Goal: Navigation & Orientation: Find specific page/section

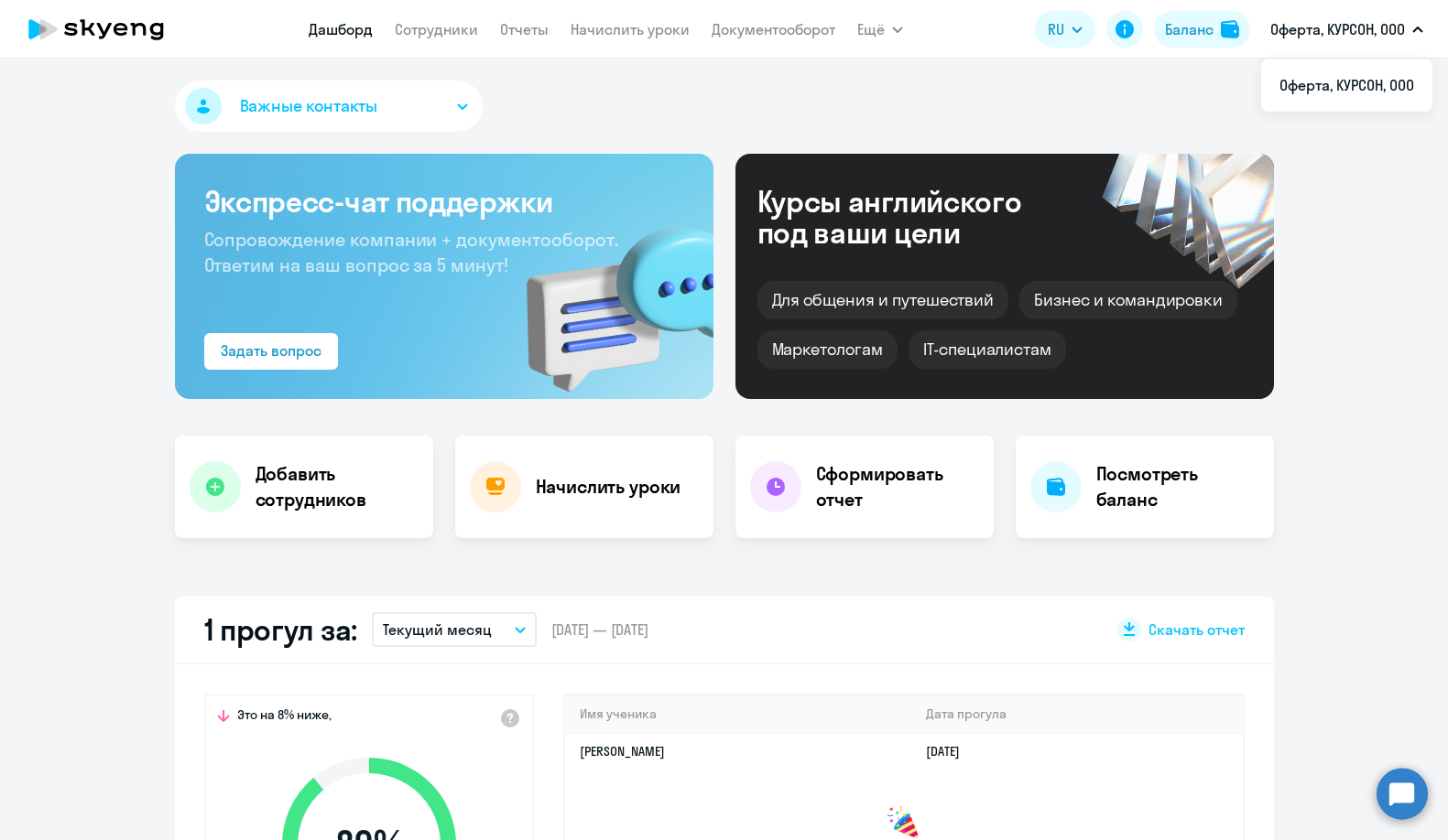
click at [1416, 29] on icon "button" at bounding box center [1417, 30] width 9 height 5
click at [1417, 29] on icon "button" at bounding box center [1417, 30] width 11 height 6
select select "30"
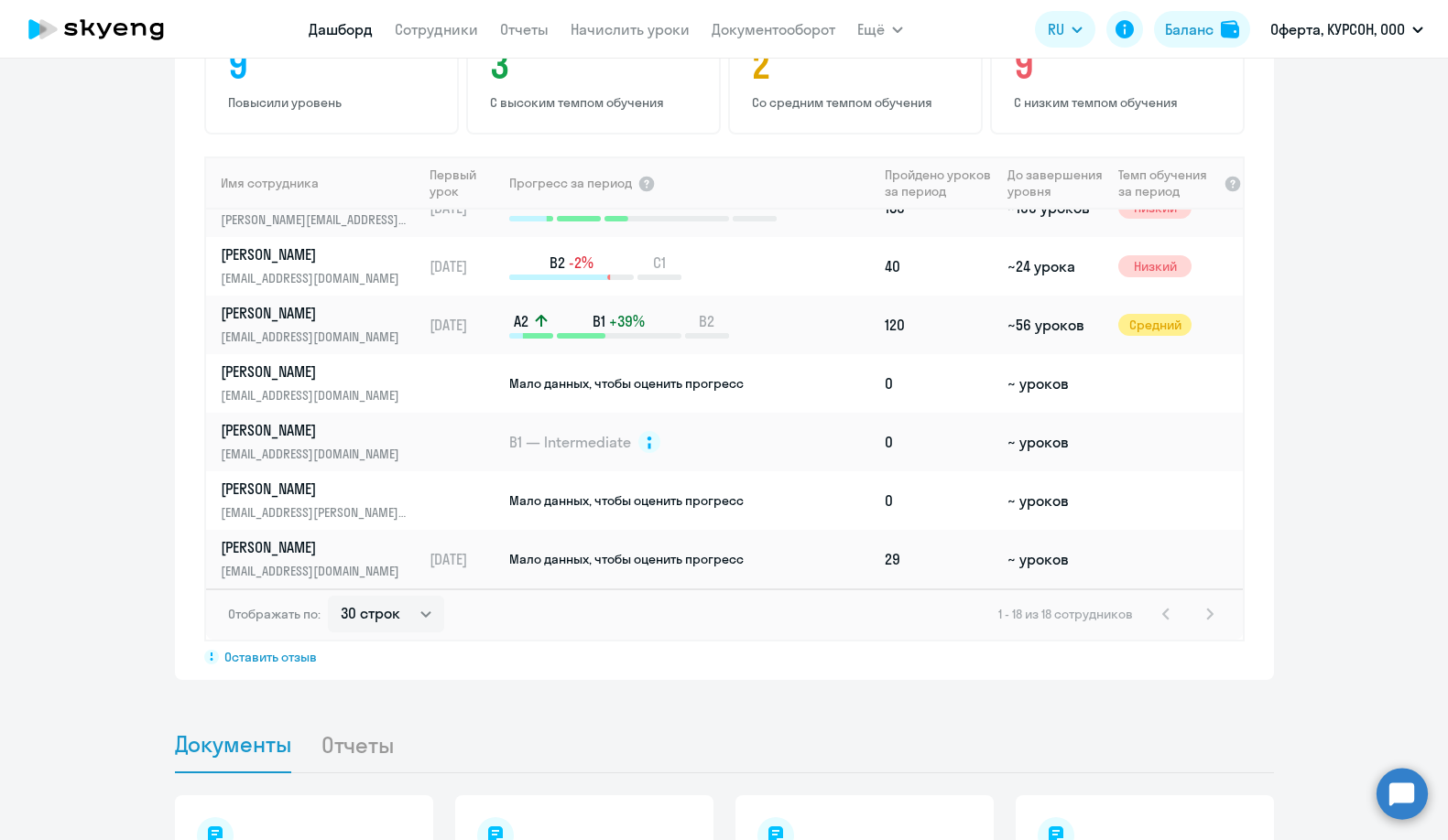
scroll to position [1481, 0]
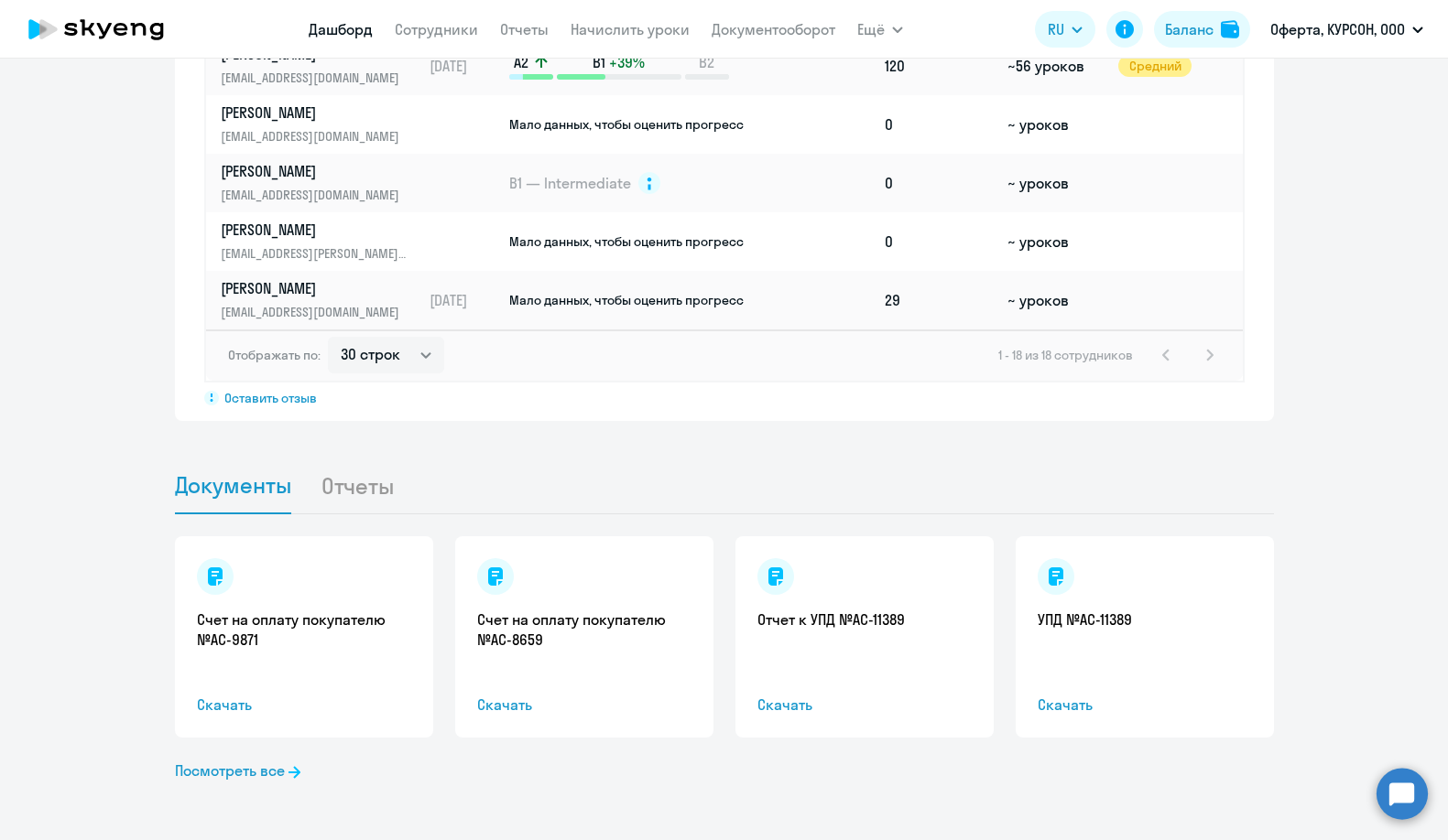
click at [233, 501] on link "Документы" at bounding box center [233, 485] width 117 height 56
click at [236, 770] on link "Посмотреть все" at bounding box center [237, 771] width 125 height 22
